Goal: Find specific page/section: Find specific page/section

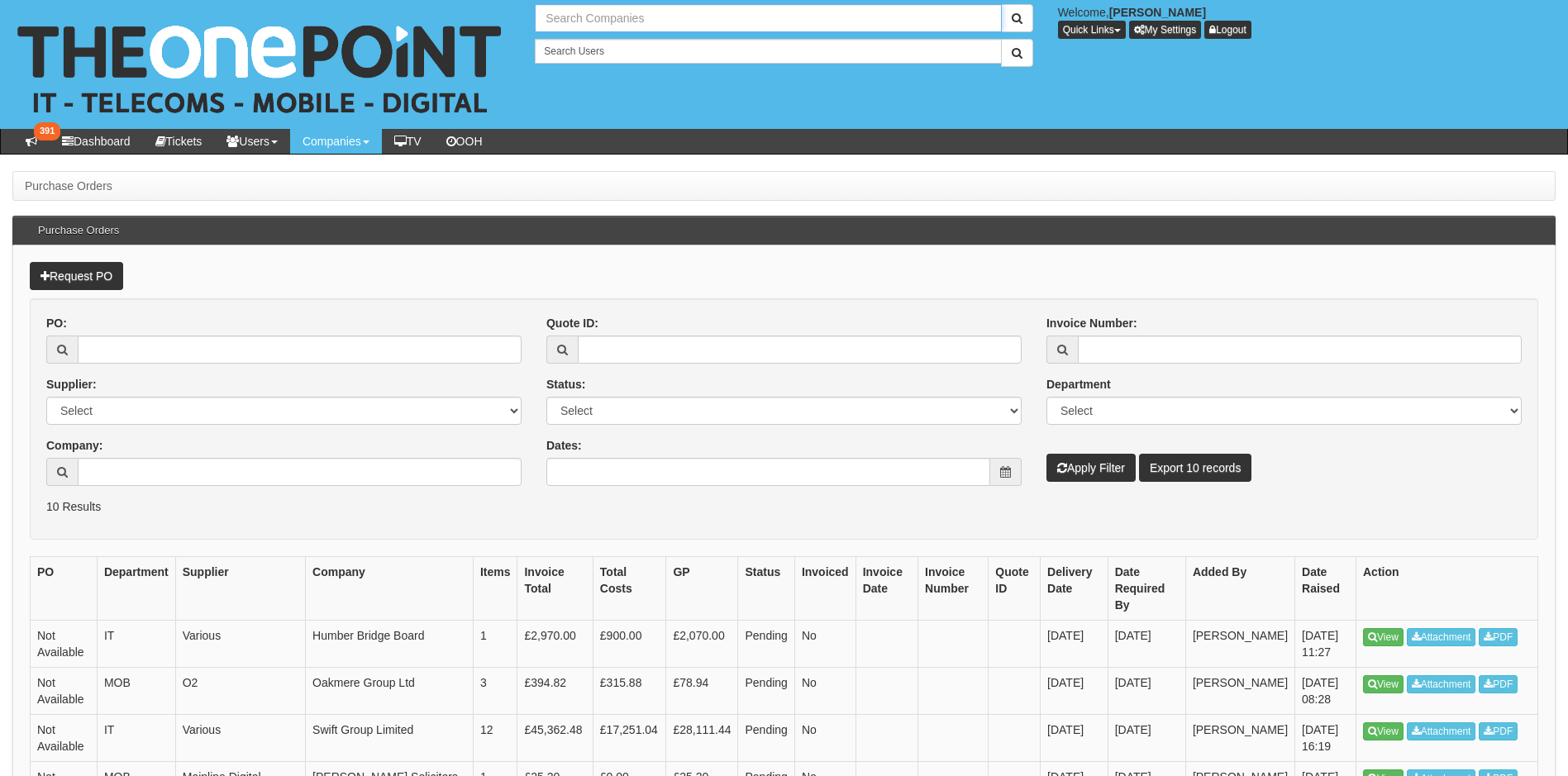
click at [605, 21] on input "text" at bounding box center [767, 18] width 466 height 28
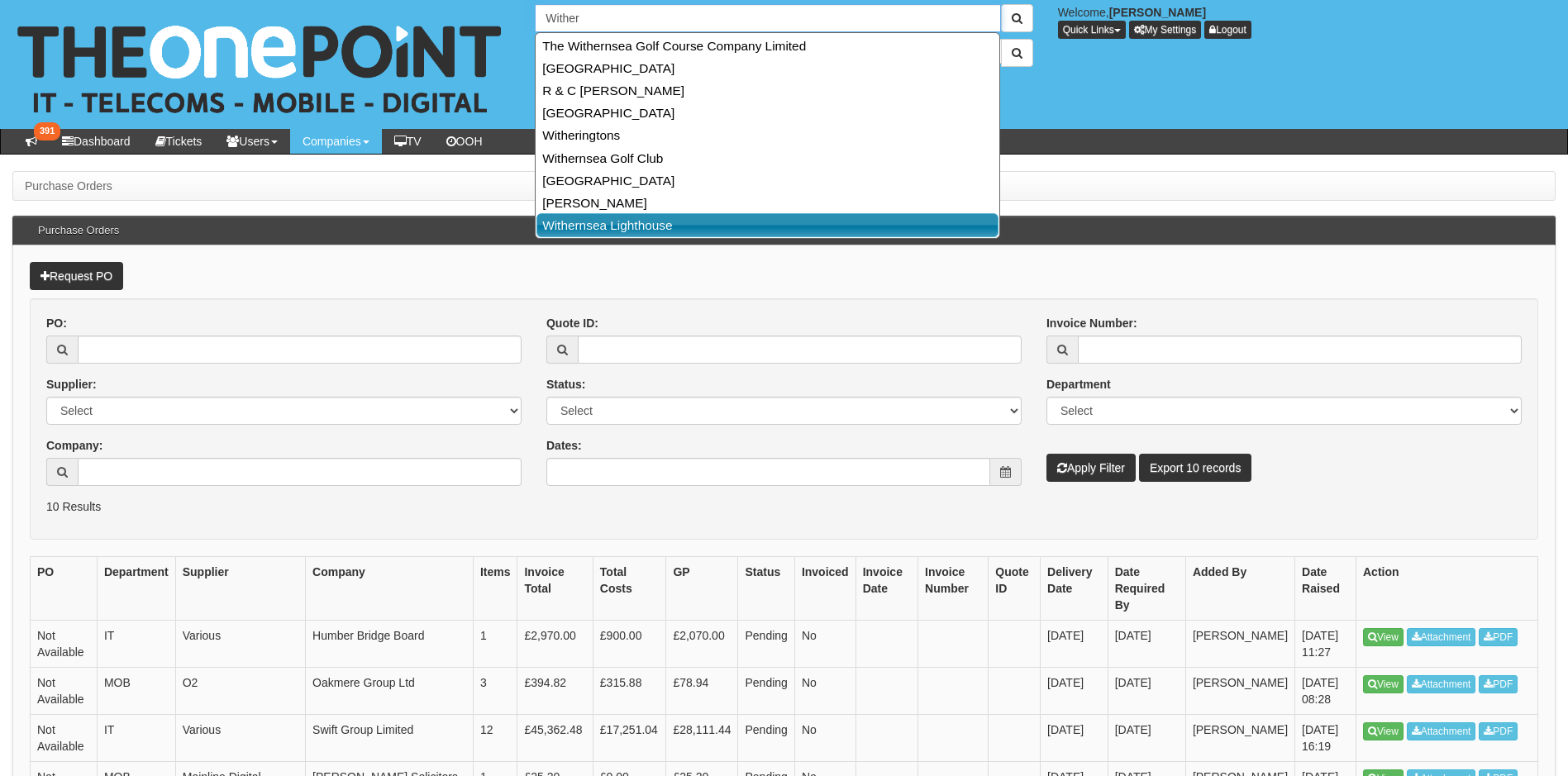
click at [590, 228] on link "Withernsea Lighthouse" at bounding box center [767, 225] width 462 height 24
type input "Withernsea Lighthouse"
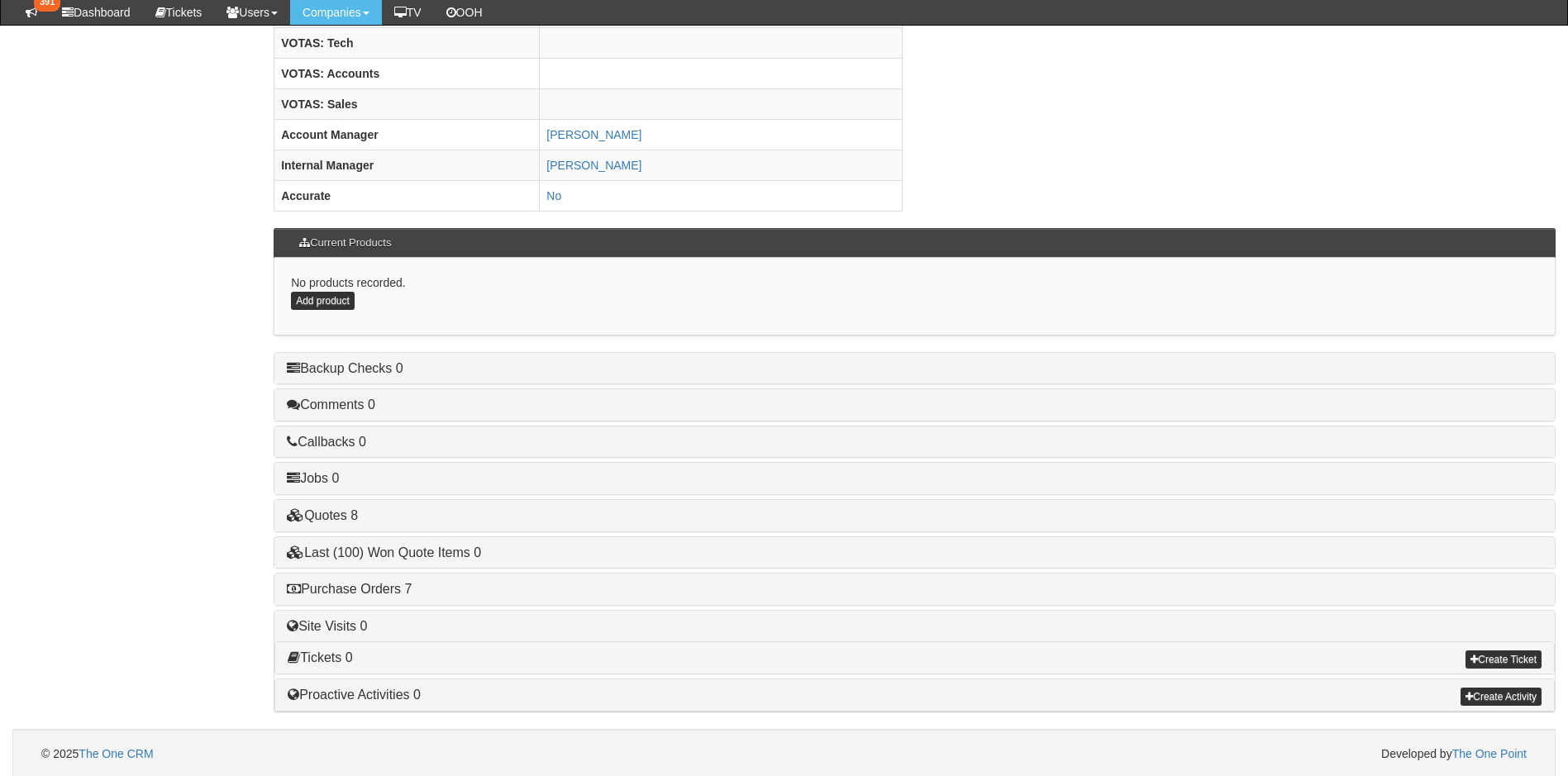
scroll to position [680, 0]
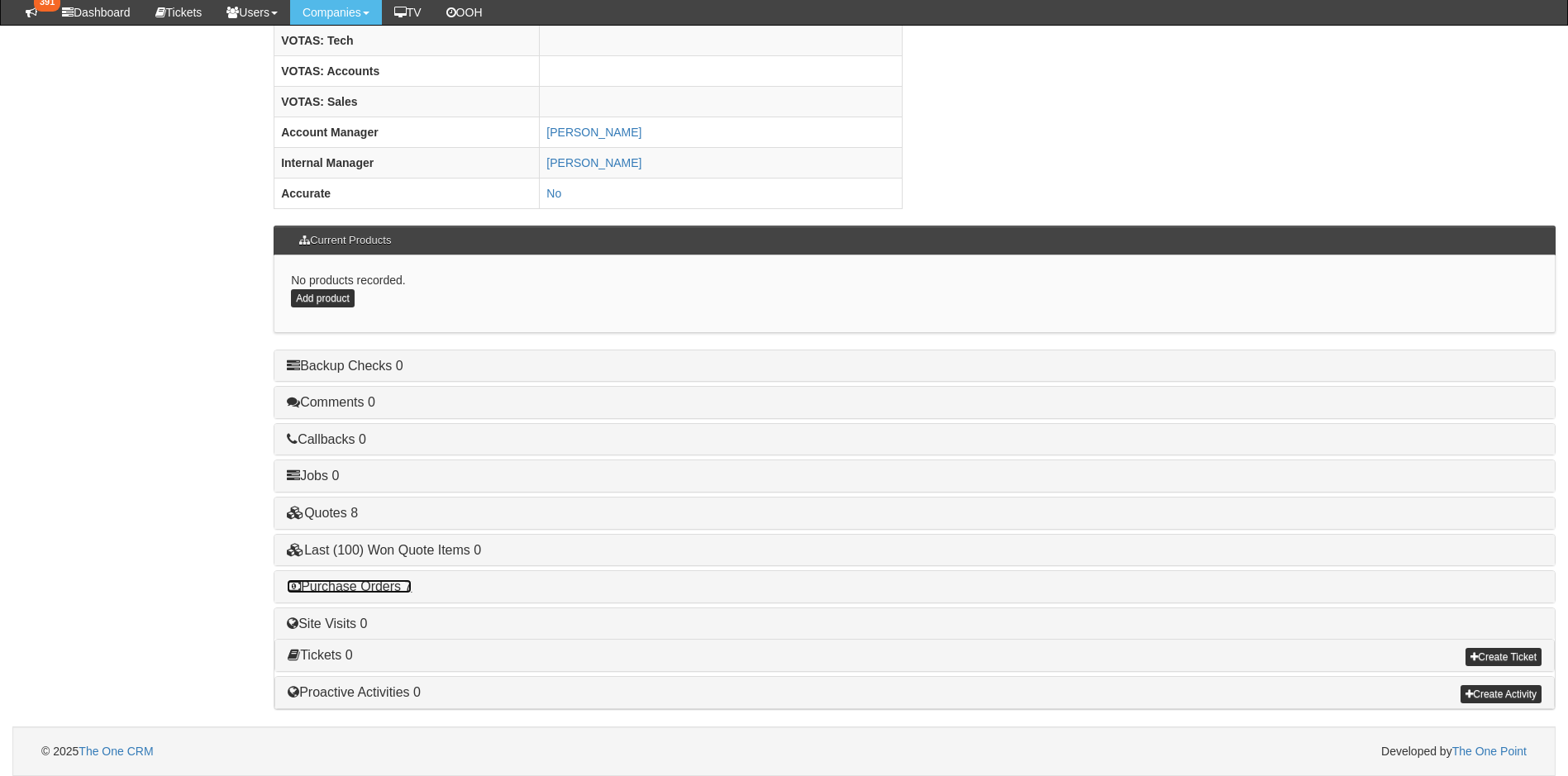
click at [329, 591] on link "Purchase Orders 7" at bounding box center [349, 586] width 125 height 14
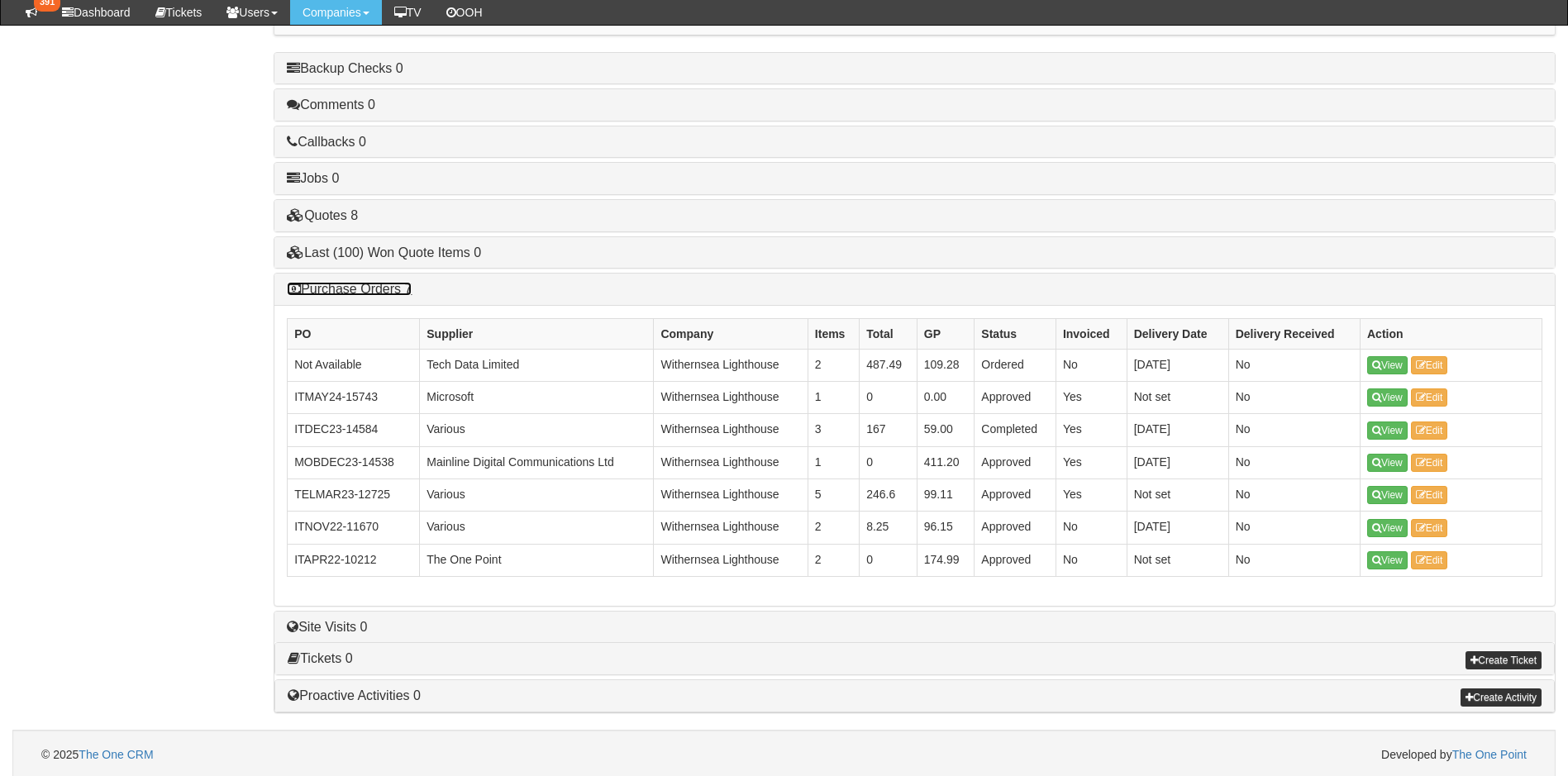
scroll to position [982, 0]
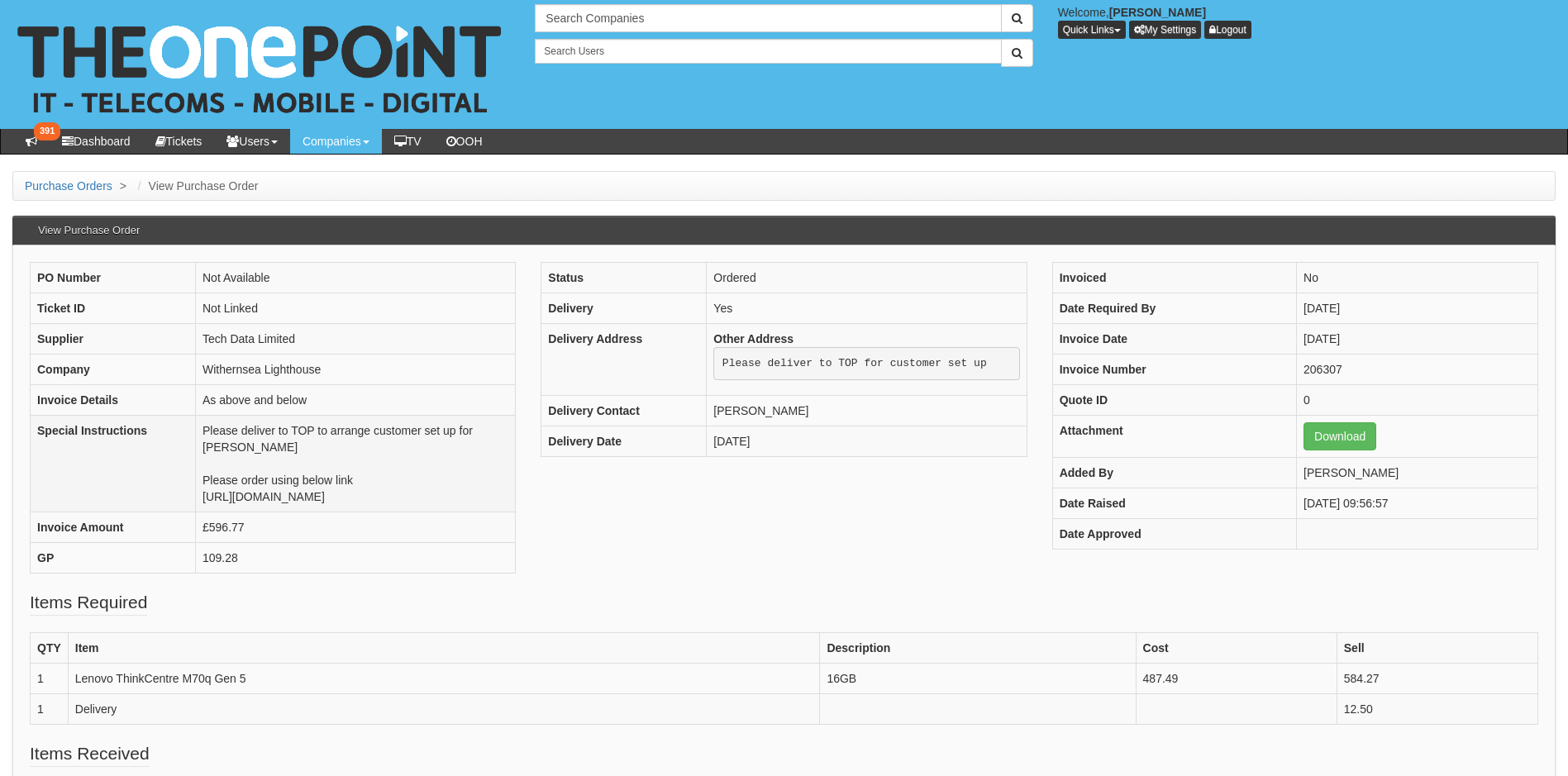
drag, startPoint x: 274, startPoint y: 494, endPoint x: 156, endPoint y: 484, distance: 118.4
click at [196, 484] on td "Please deliver to TOP to arrange customer set up for Lyndsey Please order using…" at bounding box center [356, 463] width 320 height 97
drag, startPoint x: 156, startPoint y: 484, endPoint x: 239, endPoint y: 492, distance: 83.4
copy td "https://intouch.tdsynnex.com/InTouch/MVC/Product/ProductDetails?productId=11466…"
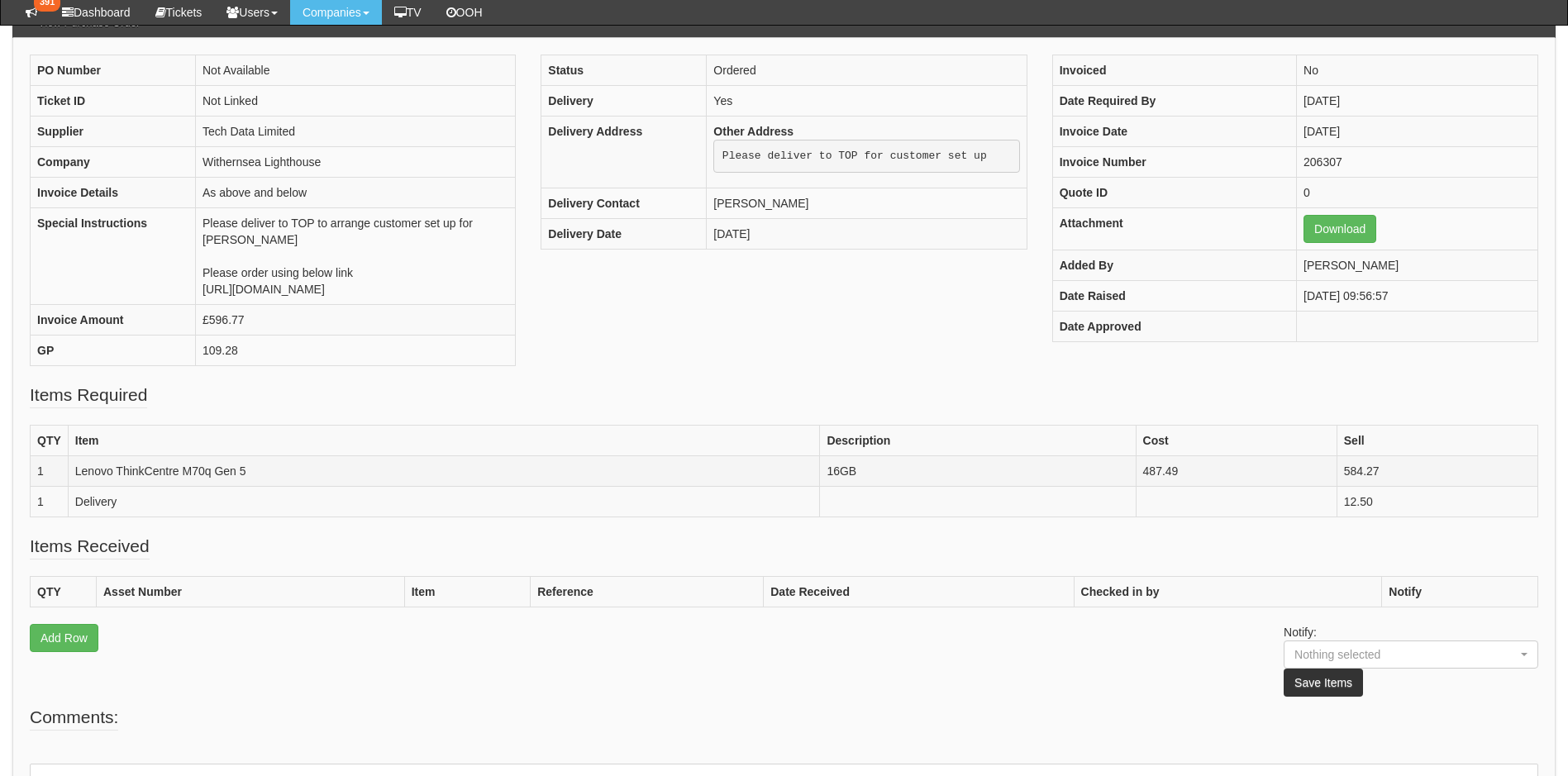
scroll to position [325, 0]
